Goal: Check status: Check status

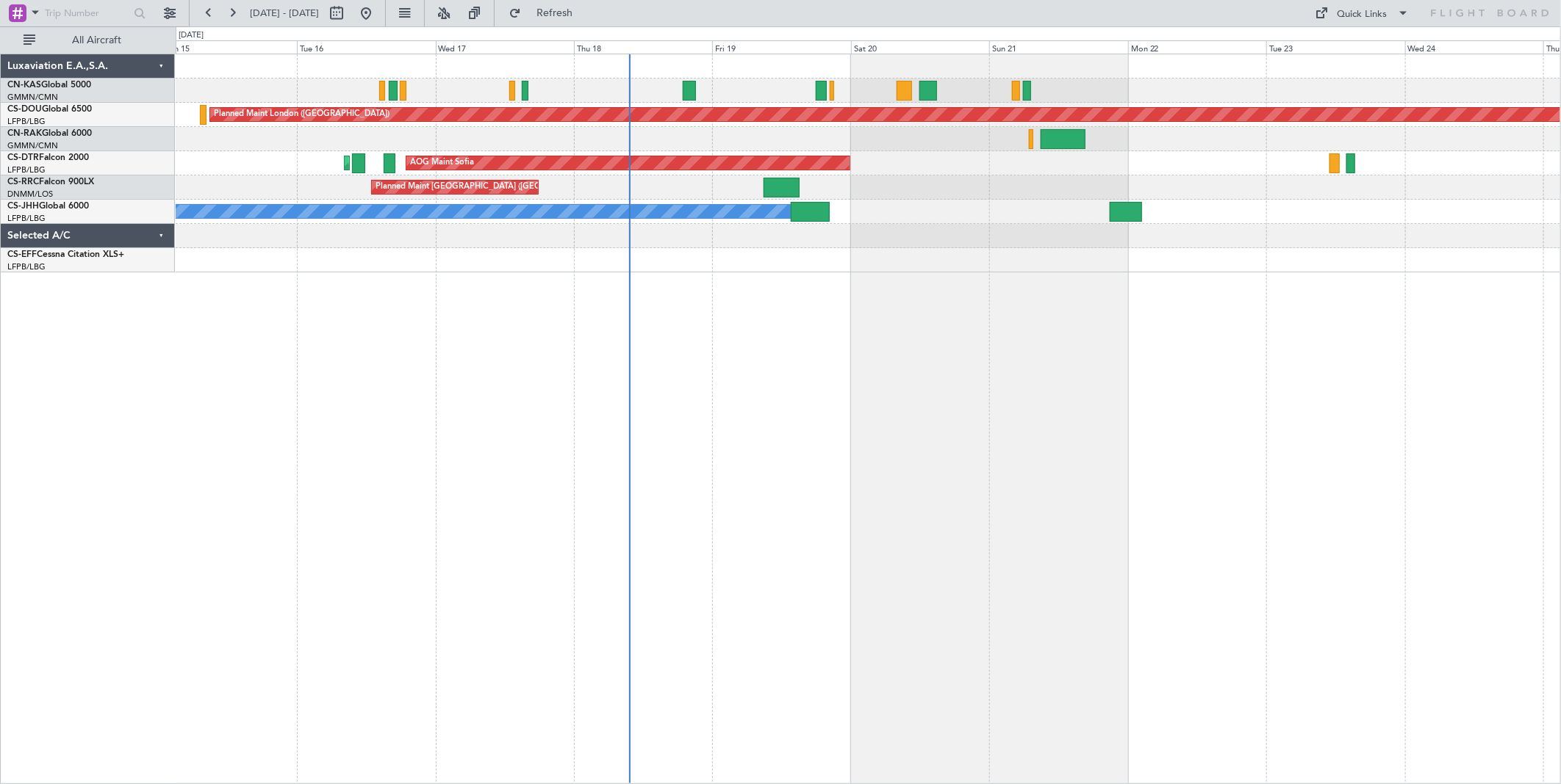
click at [721, 461] on div "Planned Maint London ([GEOGRAPHIC_DATA]) Planned Maint [GEOGRAPHIC_DATA] ([GEOG…" at bounding box center [868, 419] width 1385 height 731
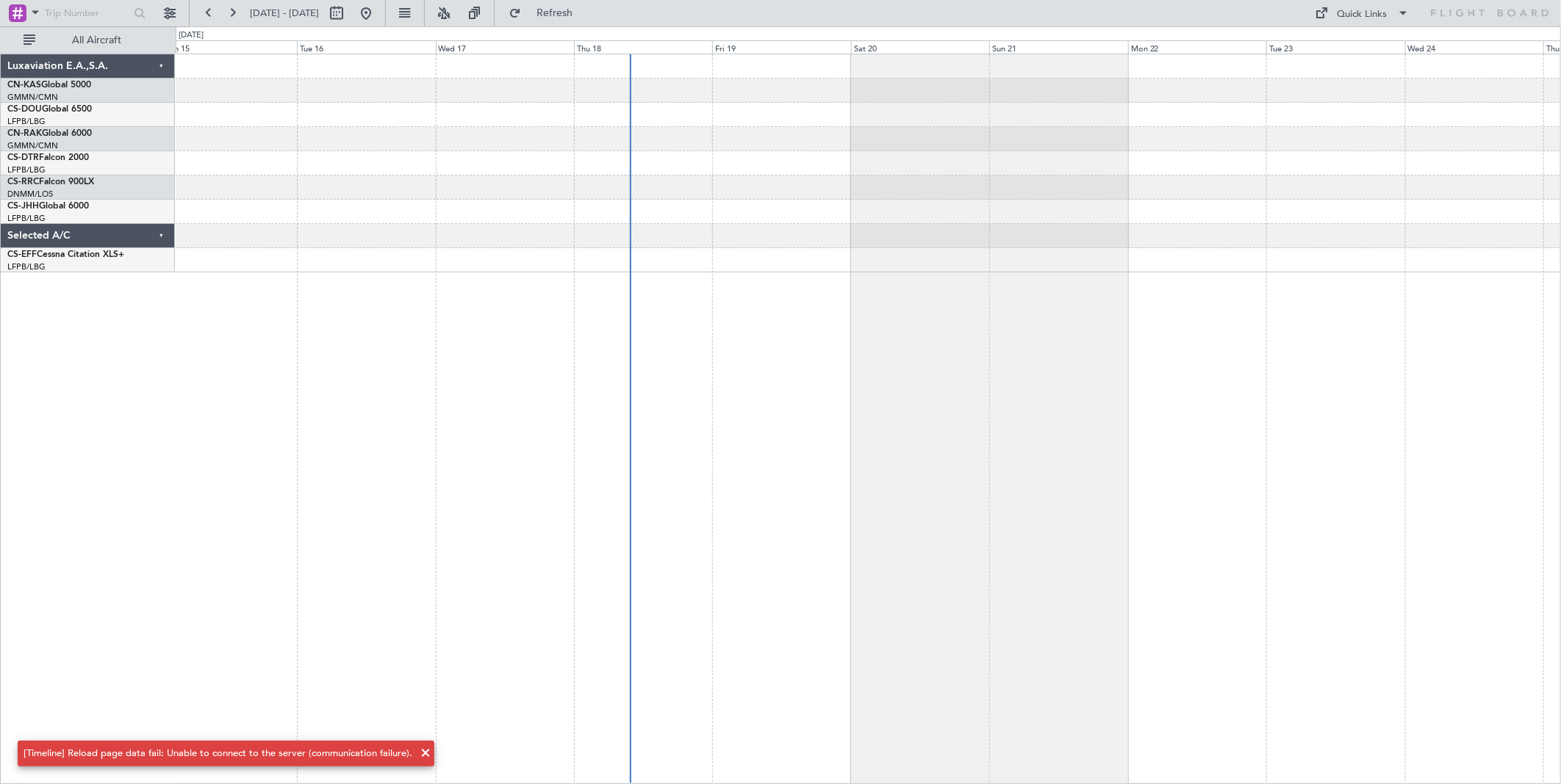
click at [187, 687] on div at bounding box center [868, 419] width 1385 height 731
